Goal: Transaction & Acquisition: Download file/media

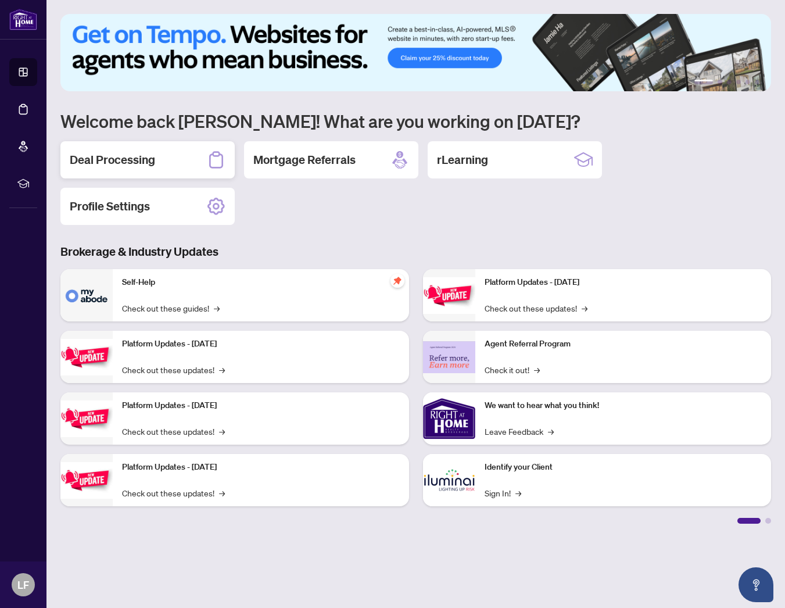
click at [163, 162] on div "Deal Processing" at bounding box center [147, 159] width 174 height 37
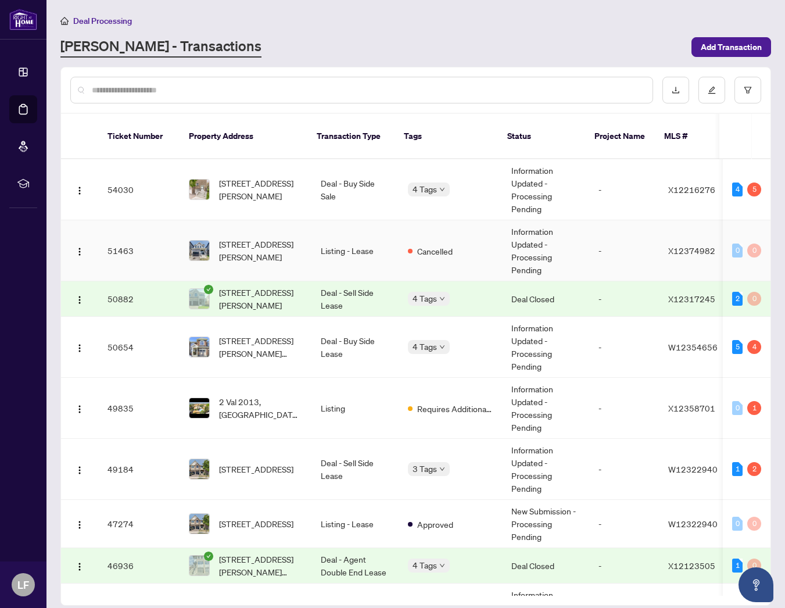
click at [336, 246] on td "Listing - Lease" at bounding box center [354, 250] width 87 height 61
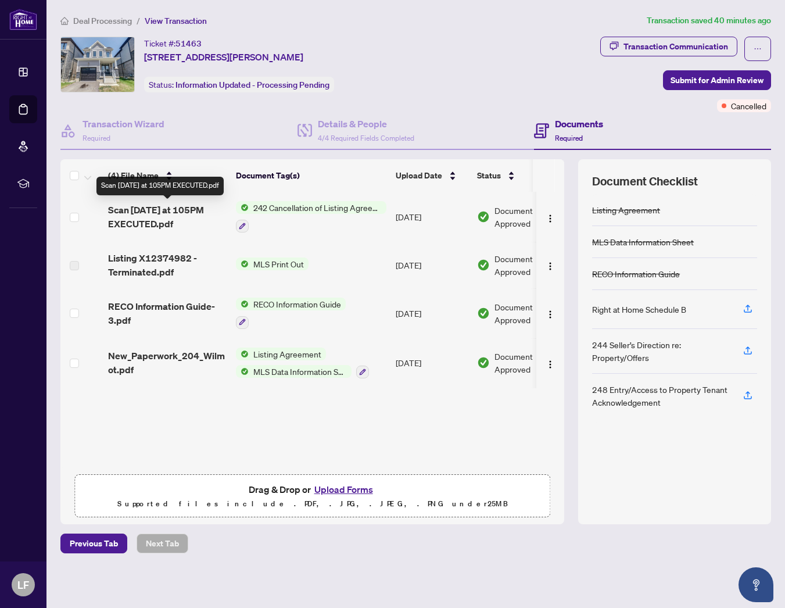
click at [138, 216] on span "Scan [DATE] at 105PM EXECUTED.pdf" at bounding box center [167, 217] width 119 height 28
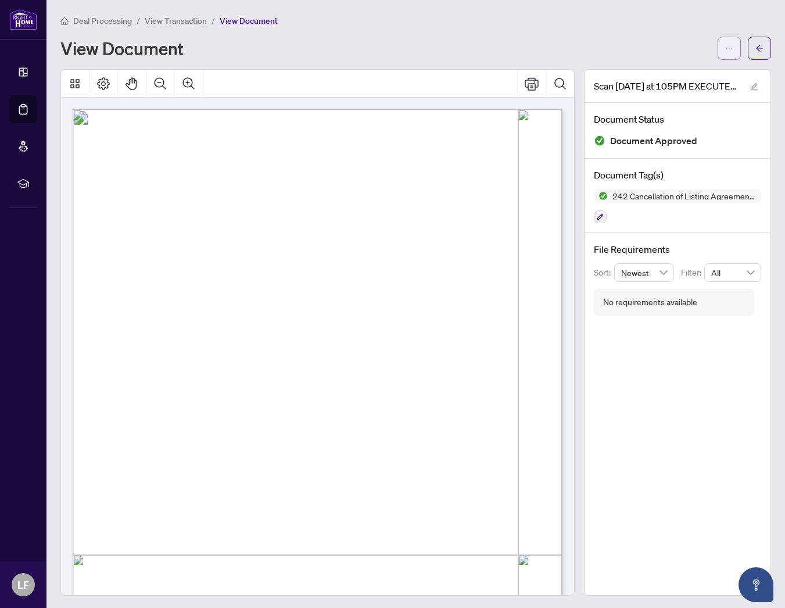
click at [730, 44] on span "button" at bounding box center [729, 48] width 8 height 19
click at [648, 74] on span "Download" at bounding box center [687, 73] width 88 height 13
click at [350, 0] on main "Deal Processing / View Transaction / View Document View Document Scan [DATE] at…" at bounding box center [415, 304] width 738 height 608
